Goal: Find specific page/section: Find specific page/section

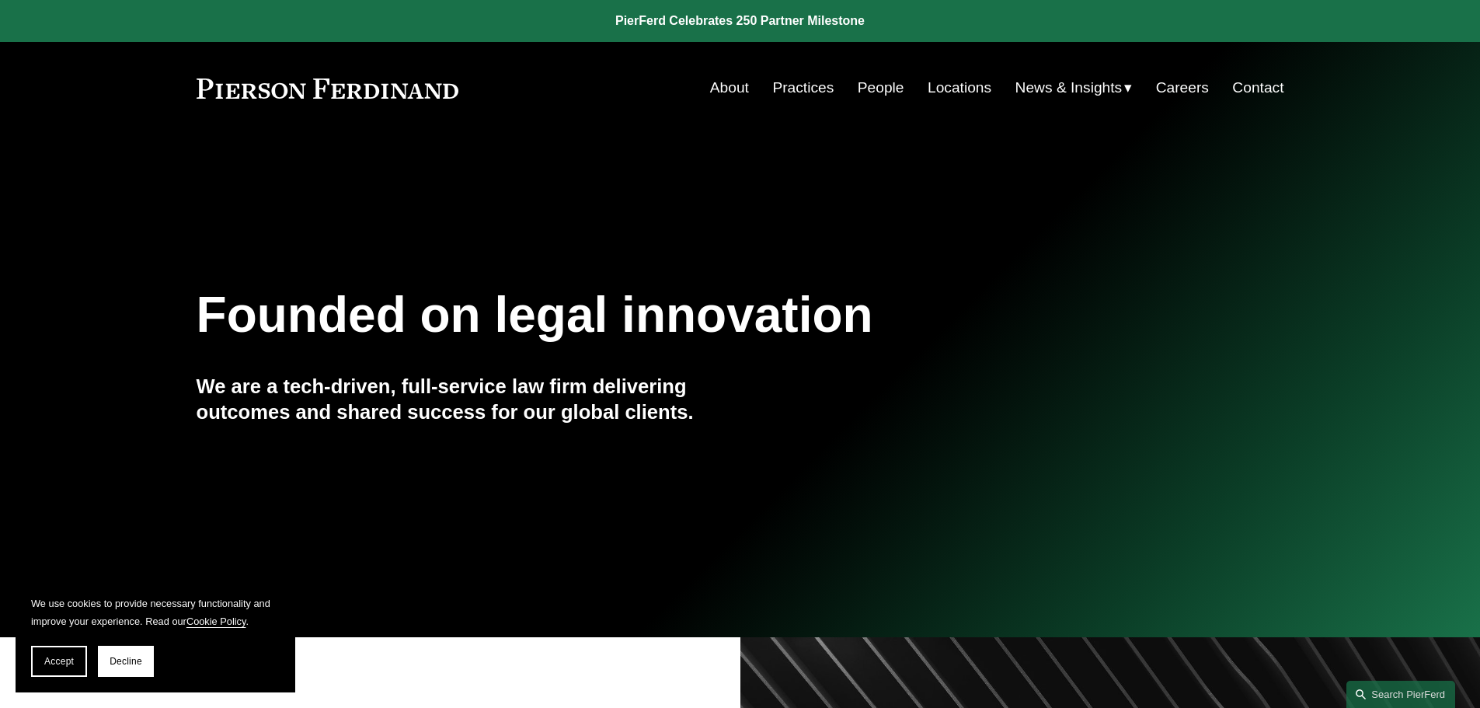
click at [943, 93] on link "Locations" at bounding box center [960, 88] width 64 height 30
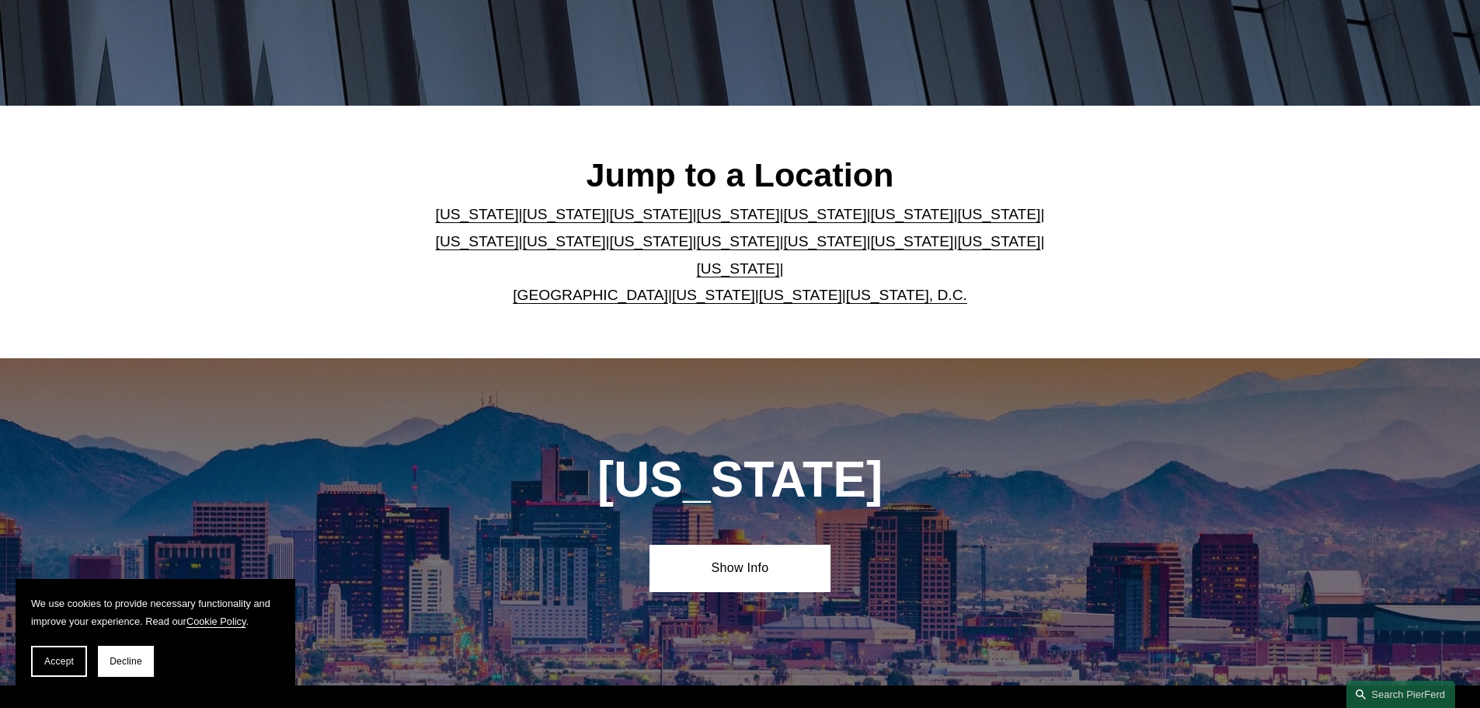
scroll to position [389, 0]
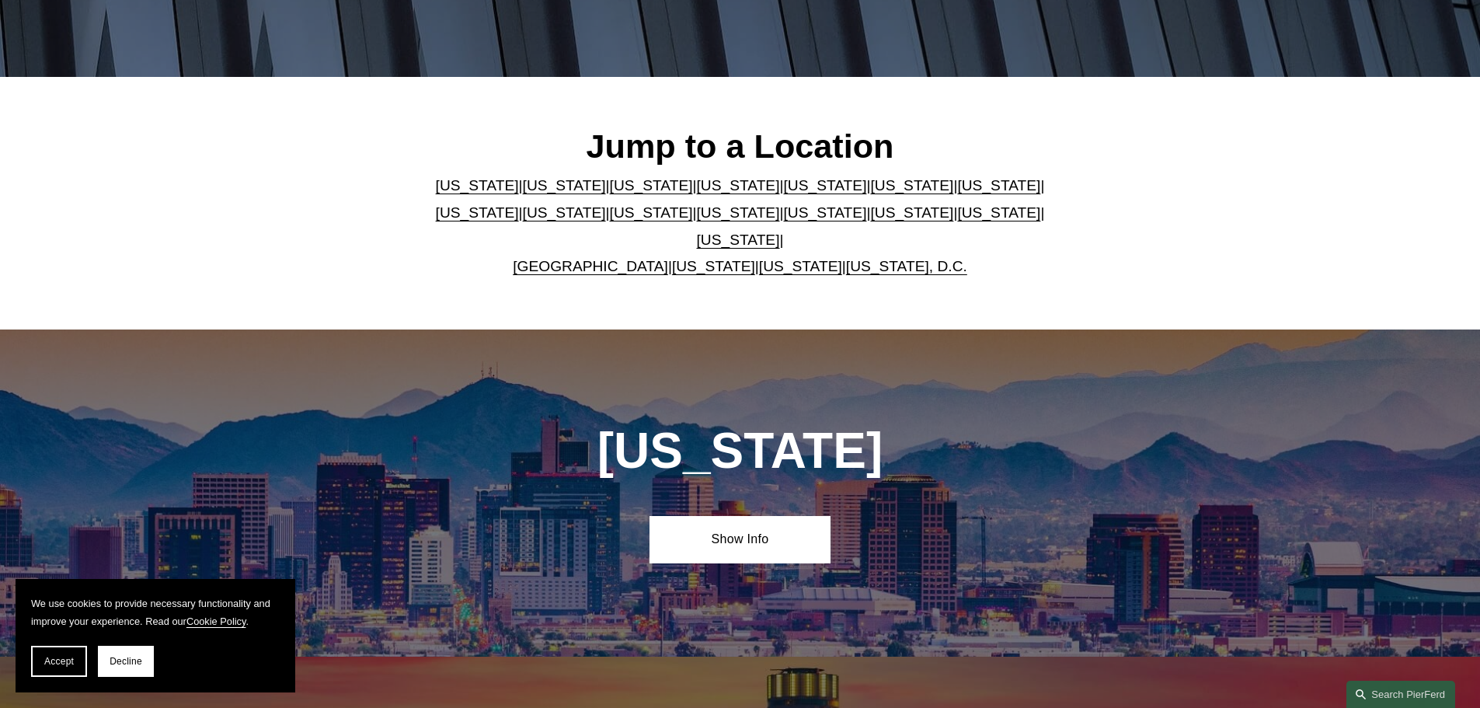
click at [783, 193] on link "[US_STATE]" at bounding box center [824, 185] width 83 height 16
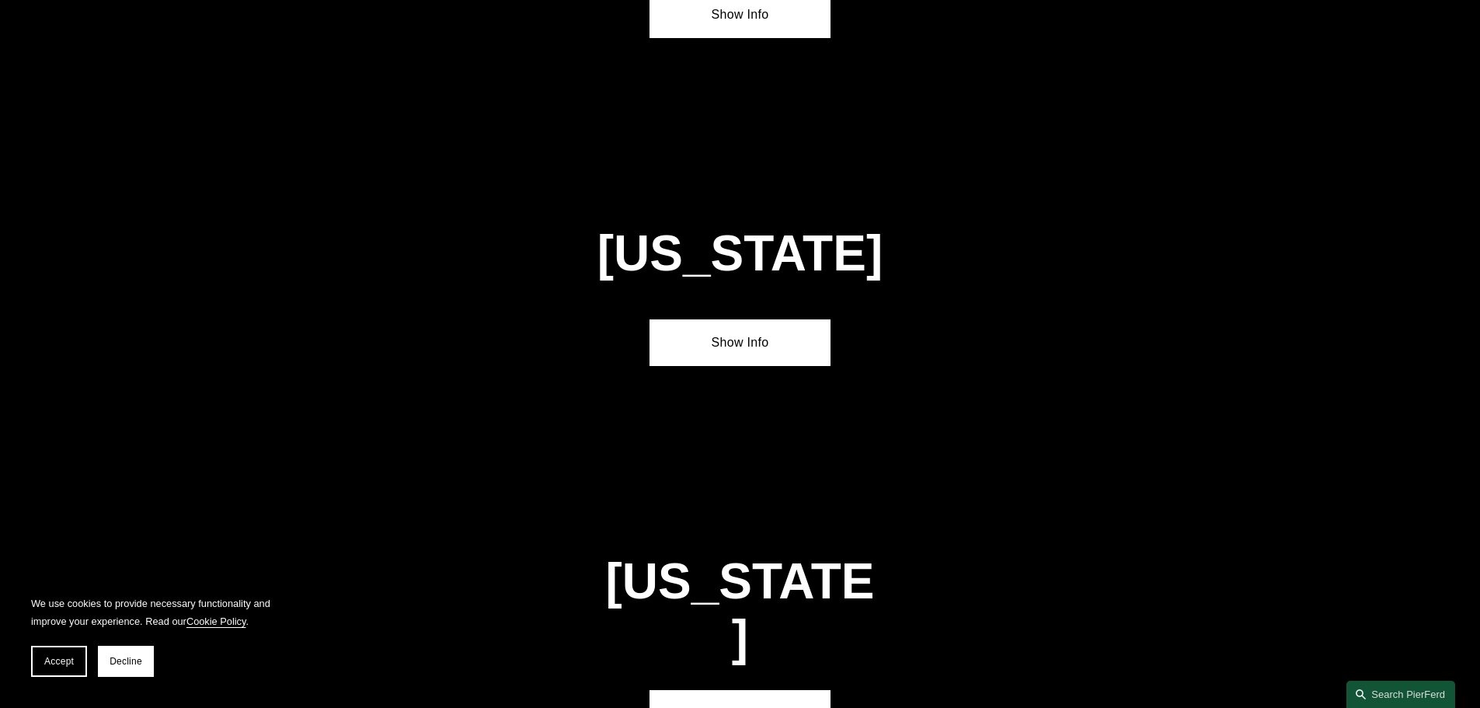
scroll to position [2015, 0]
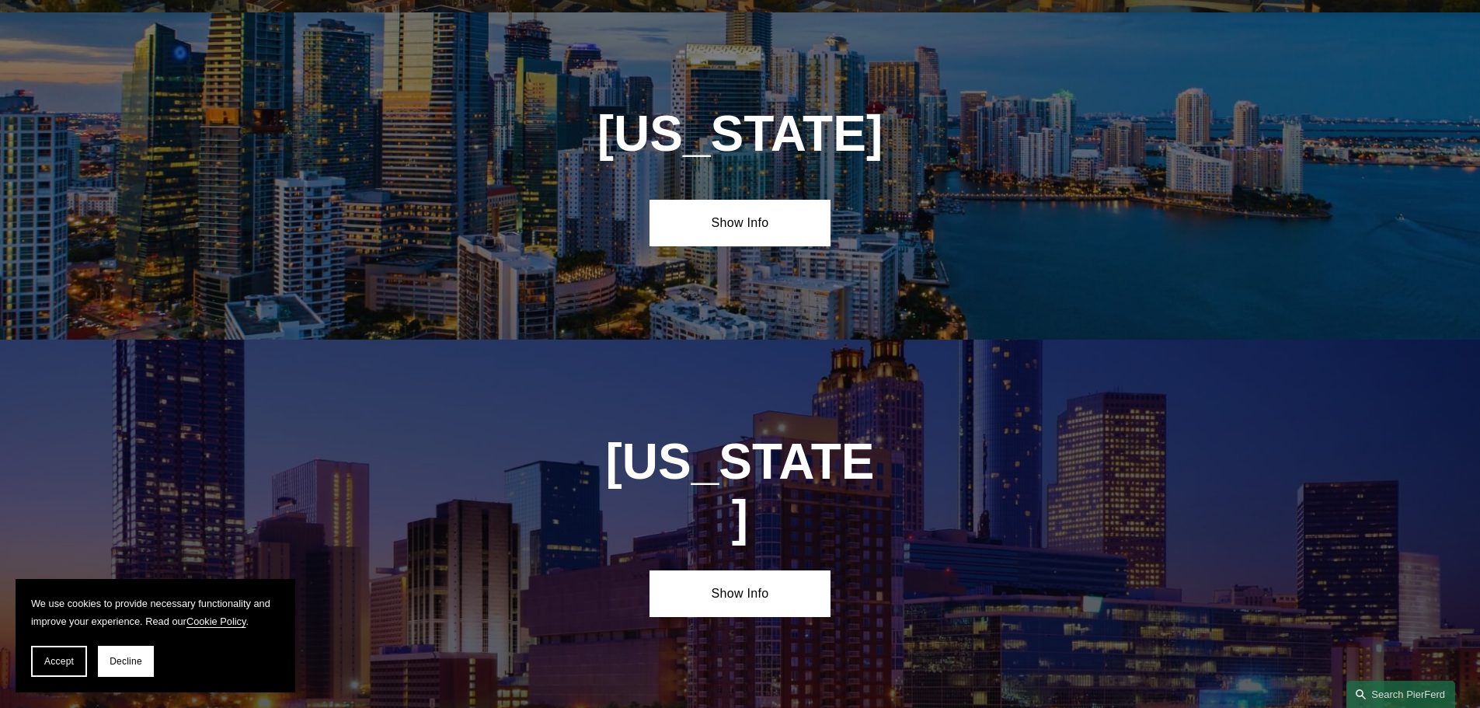
click at [773, 207] on link "Show Info" at bounding box center [740, 223] width 181 height 47
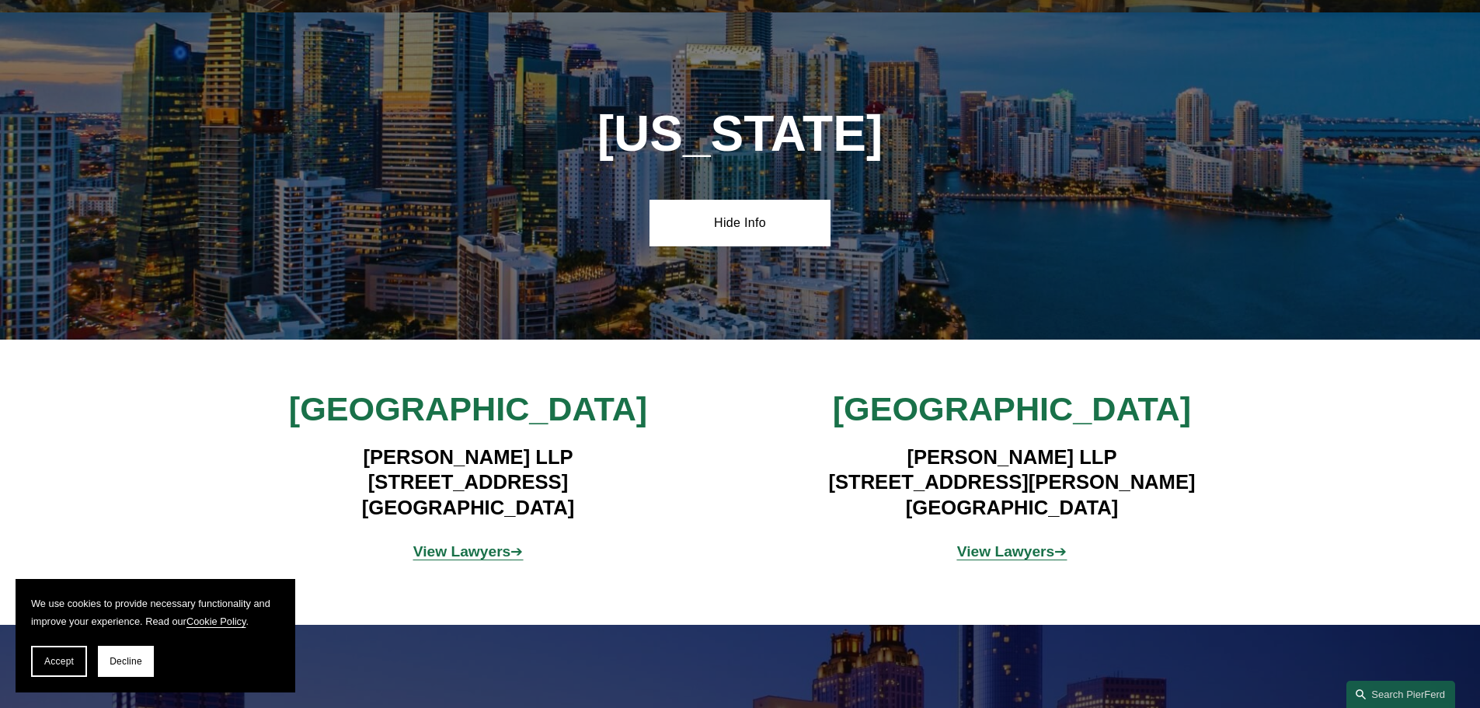
click at [484, 543] on strong "View Lawyers" at bounding box center [462, 551] width 98 height 16
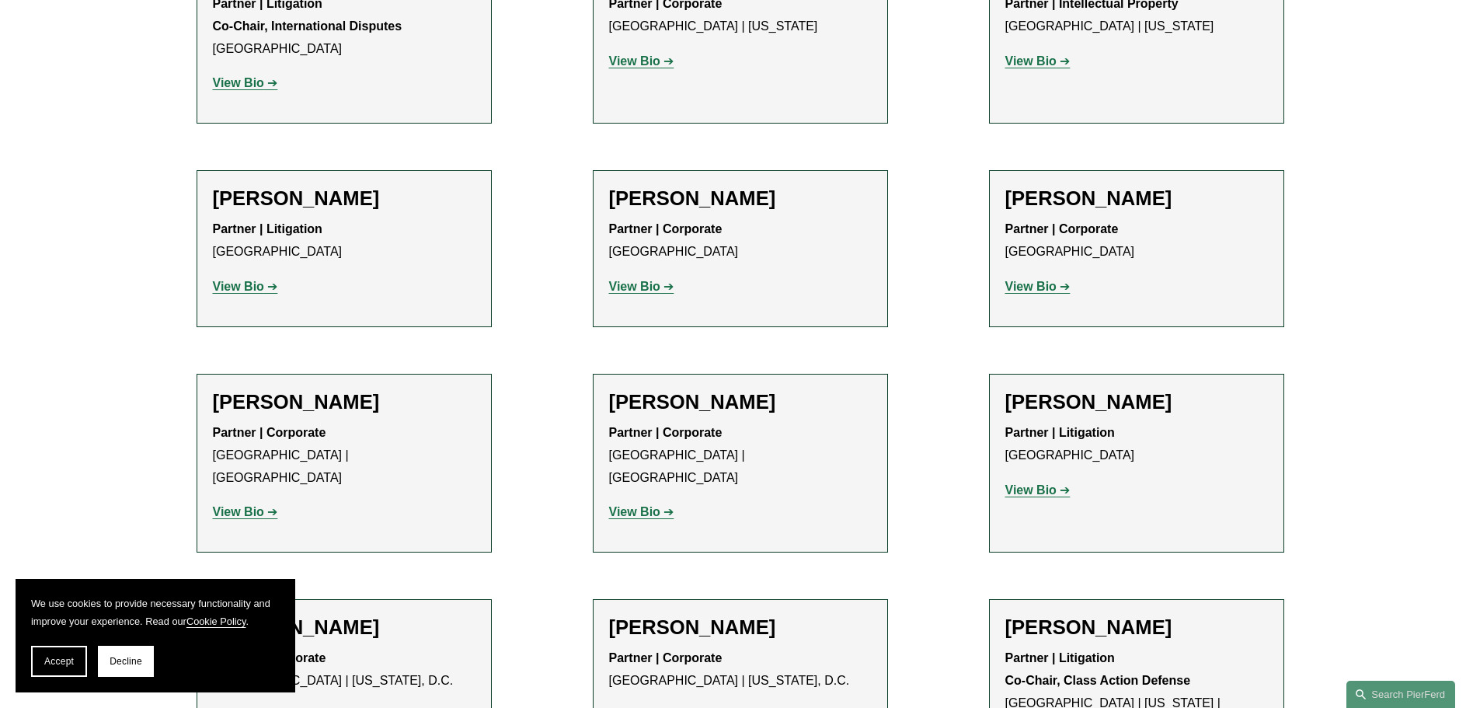
scroll to position [699, 0]
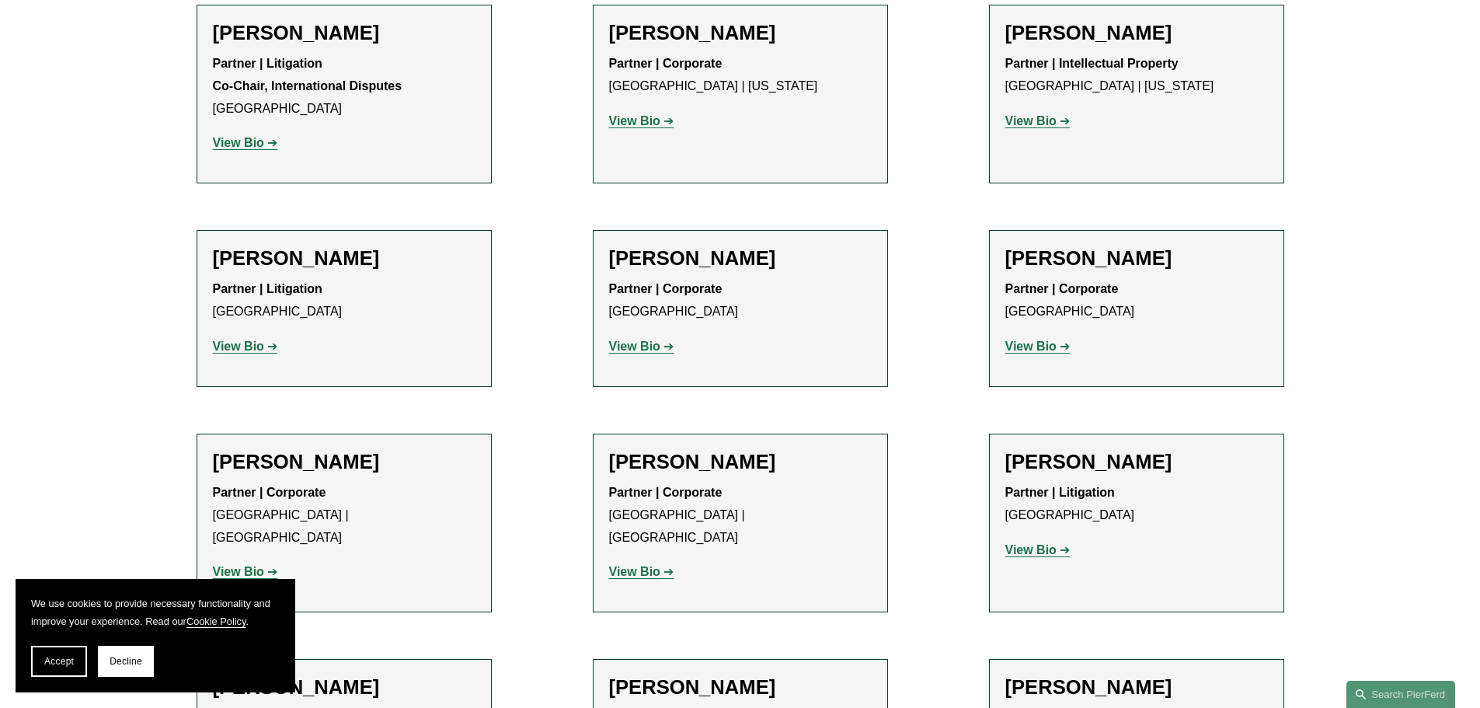
click at [242, 348] on strong "View Bio" at bounding box center [238, 346] width 51 height 13
